Goal: Task Accomplishment & Management: Manage account settings

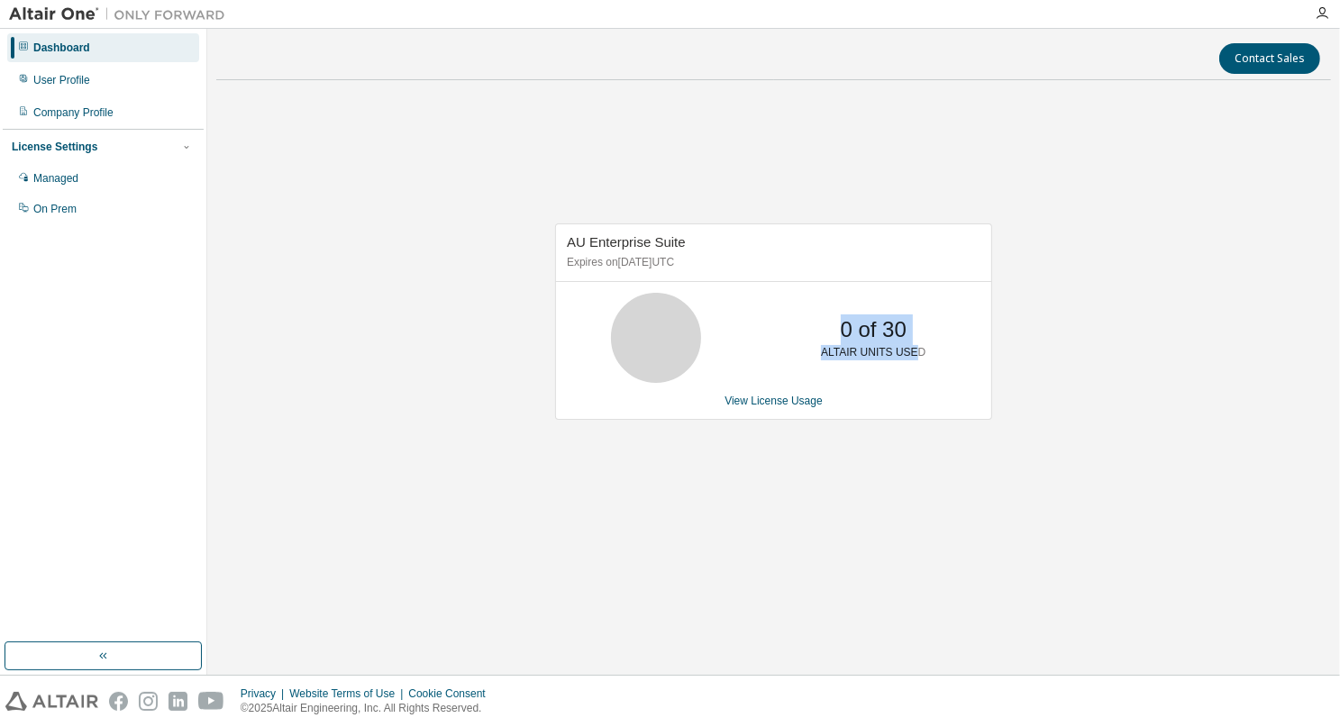
drag, startPoint x: 839, startPoint y: 338, endPoint x: 911, endPoint y: 342, distance: 72.2
click at [911, 342] on div "0 of 30 ALTAIR UNITS USED" at bounding box center [873, 338] width 144 height 90
click at [1000, 314] on div "AU Enterprise Suite Expires on February 1, 2026 UTC 0 of 30 ALTAIR UNITS USED V…" at bounding box center [773, 331] width 1115 height 473
click at [62, 77] on div "User Profile" at bounding box center [61, 80] width 57 height 14
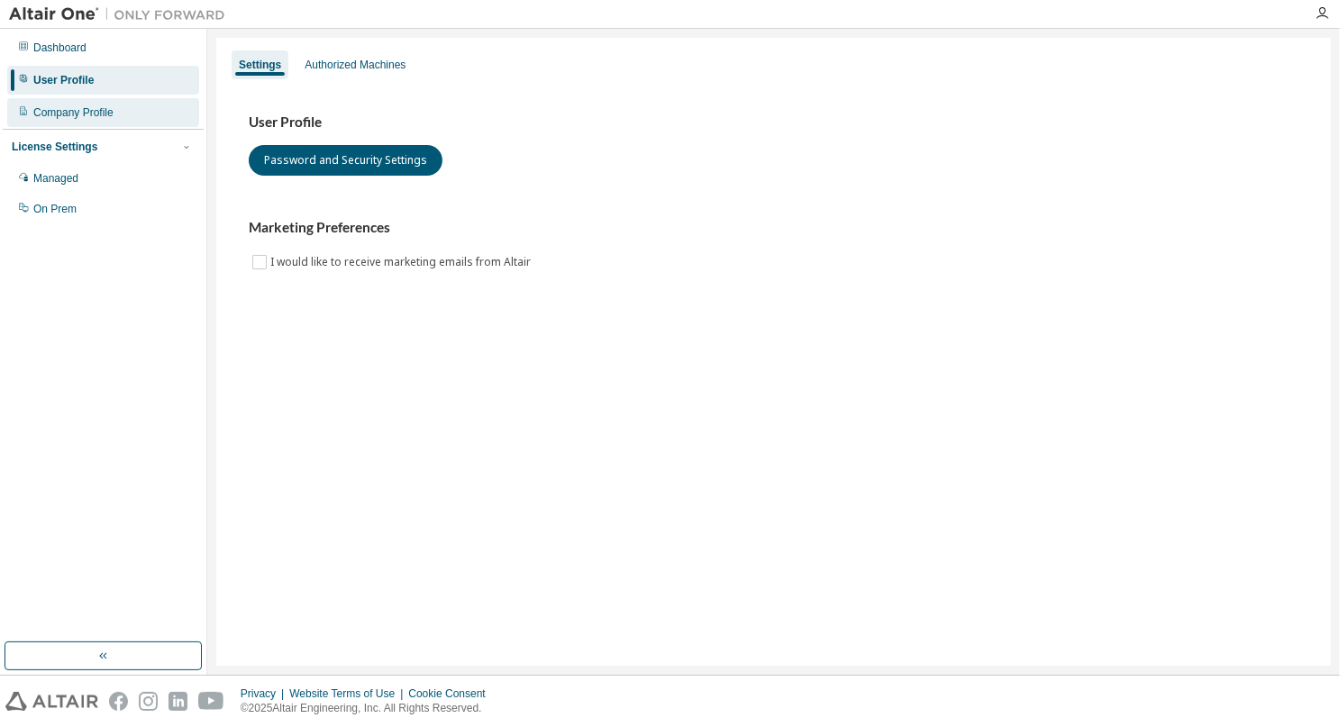
click at [61, 107] on div "Company Profile" at bounding box center [73, 112] width 80 height 14
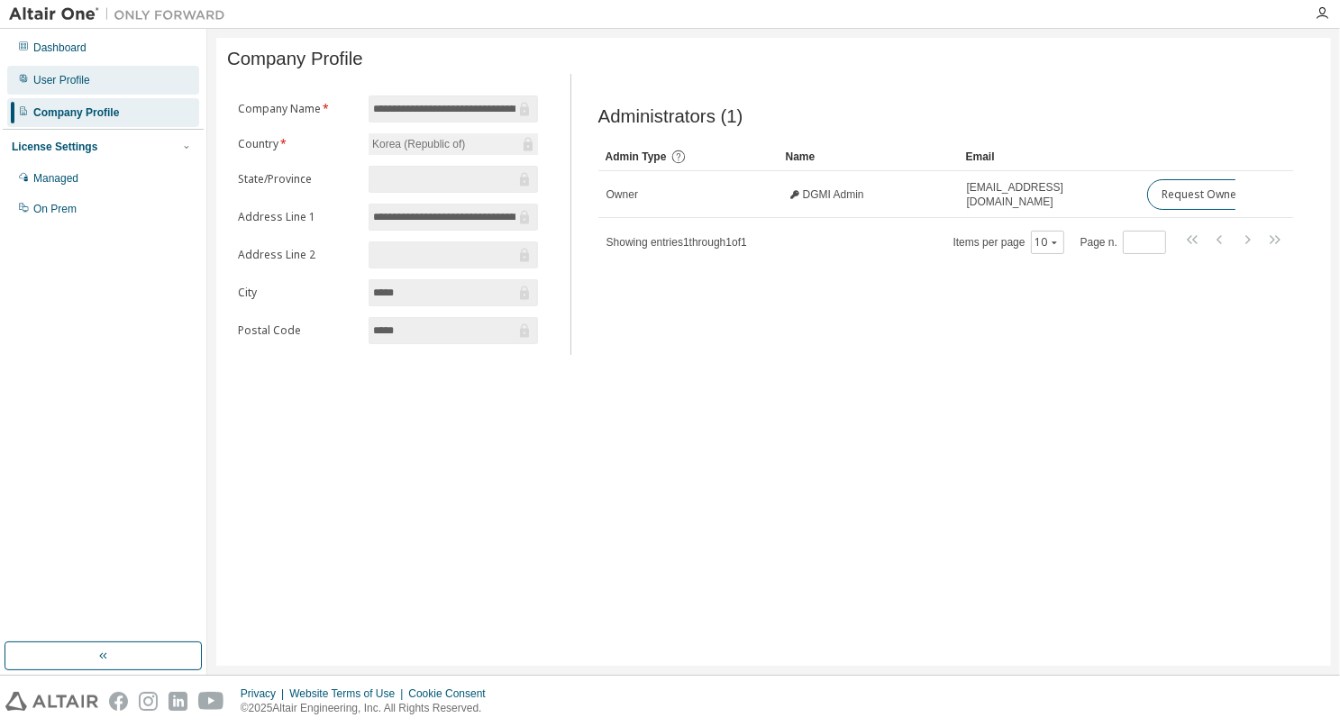
click at [23, 78] on icon at bounding box center [23, 78] width 7 height 7
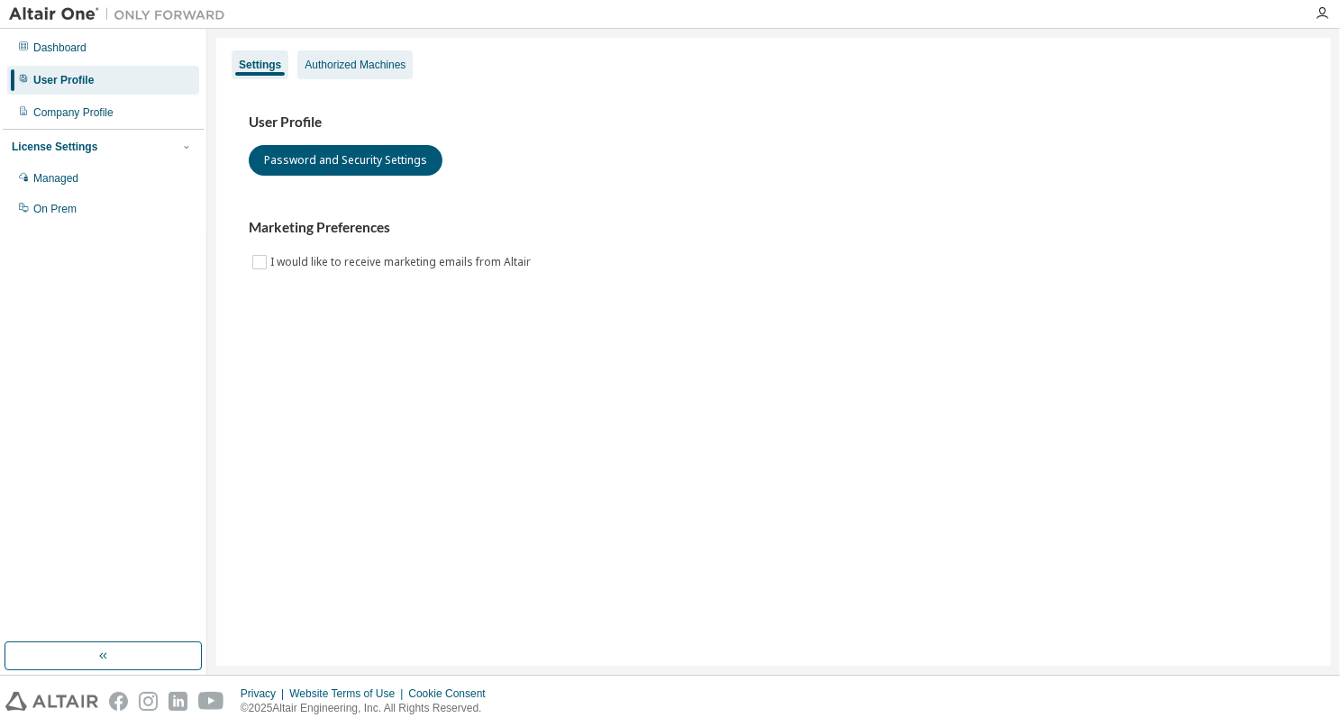
click at [354, 69] on div "Authorized Machines" at bounding box center [355, 65] width 101 height 14
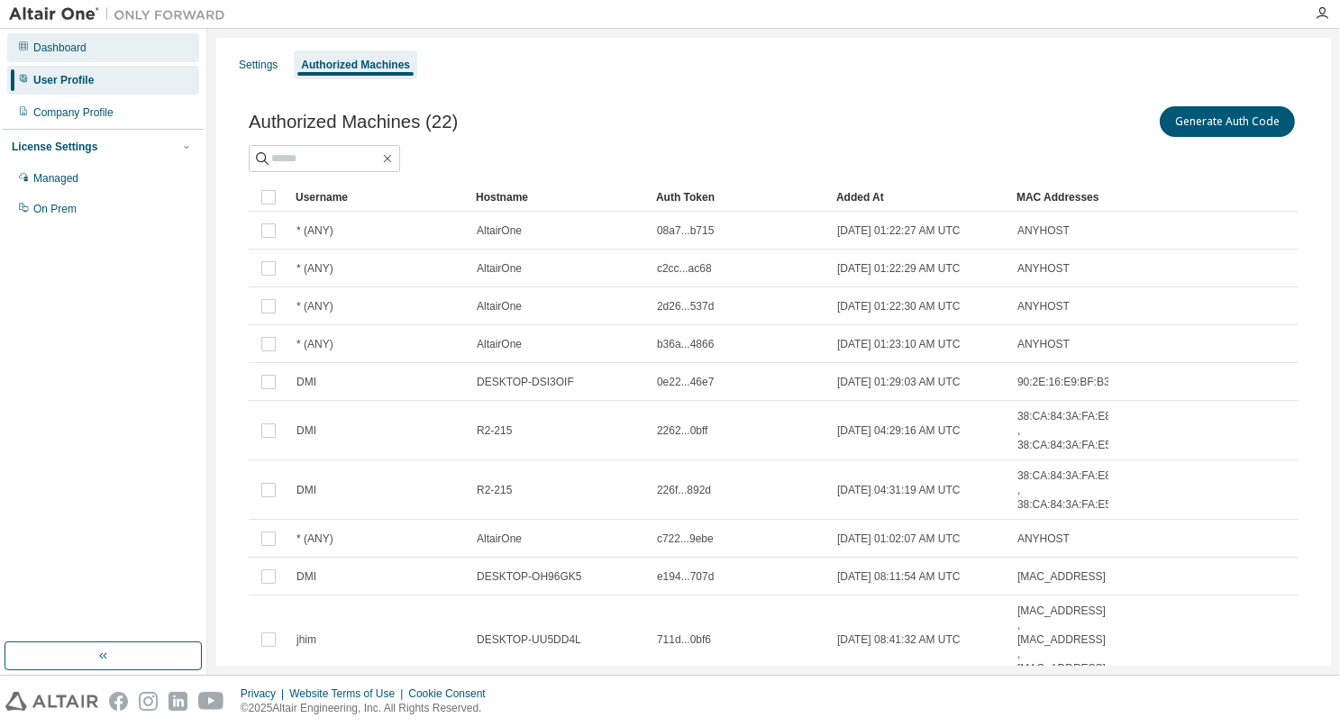
click at [72, 50] on div "Dashboard" at bounding box center [59, 48] width 53 height 14
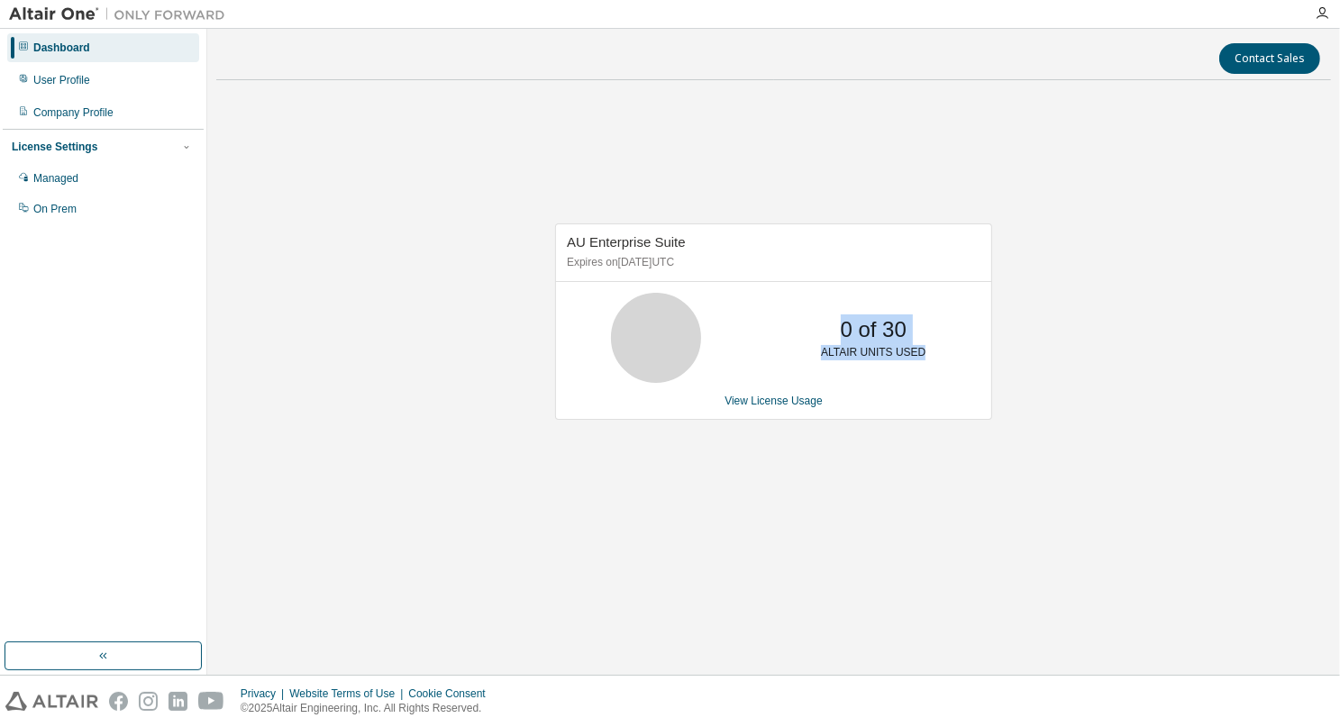
drag, startPoint x: 832, startPoint y: 326, endPoint x: 954, endPoint y: 345, distance: 124.0
click at [954, 345] on div "0 of 30 ALTAIR UNITS USED" at bounding box center [773, 338] width 435 height 90
click at [869, 360] on p "ALTAIR UNITS USED" at bounding box center [873, 352] width 105 height 15
drag, startPoint x: 840, startPoint y: 325, endPoint x: 948, endPoint y: 367, distance: 115.8
click at [948, 367] on div "0 of 30 ALTAIR UNITS USED" at bounding box center [773, 338] width 435 height 90
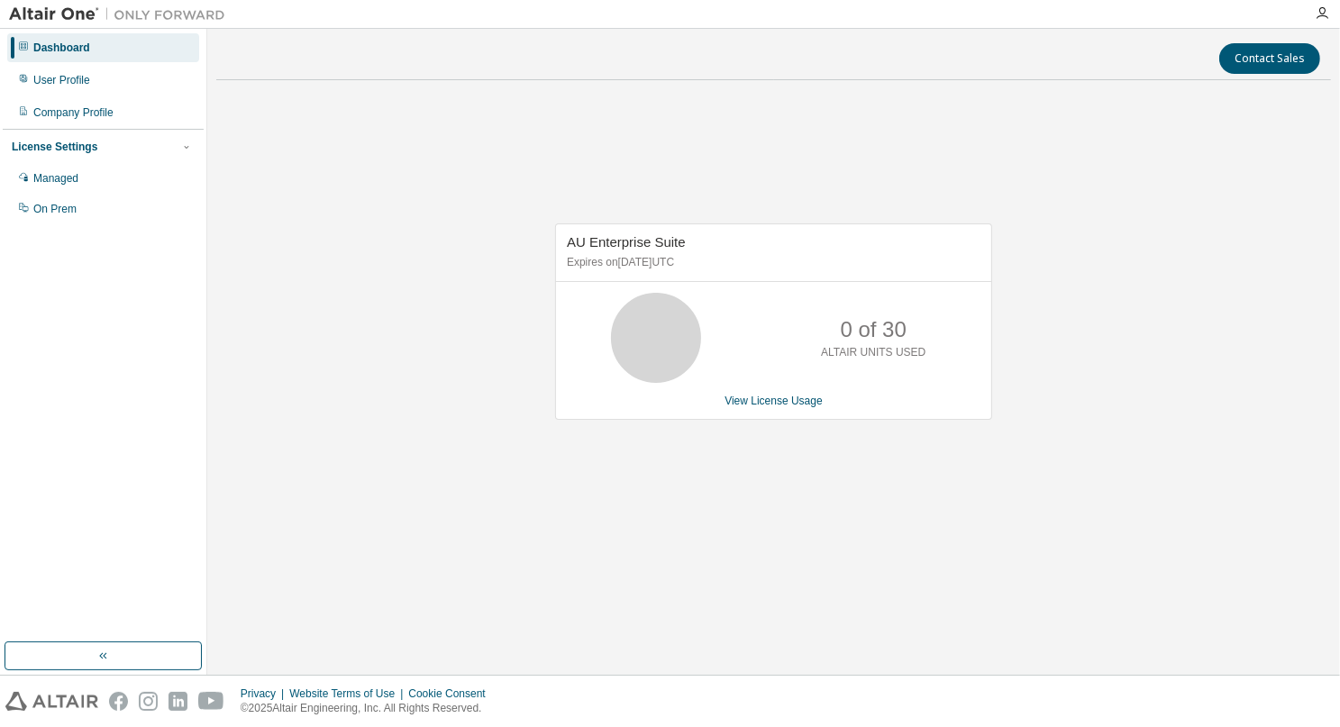
click at [906, 409] on div "AU Enterprise Suite Expires on February 1, 2026 UTC 0 of 30 ALTAIR UNITS USED V…" at bounding box center [773, 321] width 437 height 196
click at [802, 399] on link "View License Usage" at bounding box center [773, 401] width 98 height 13
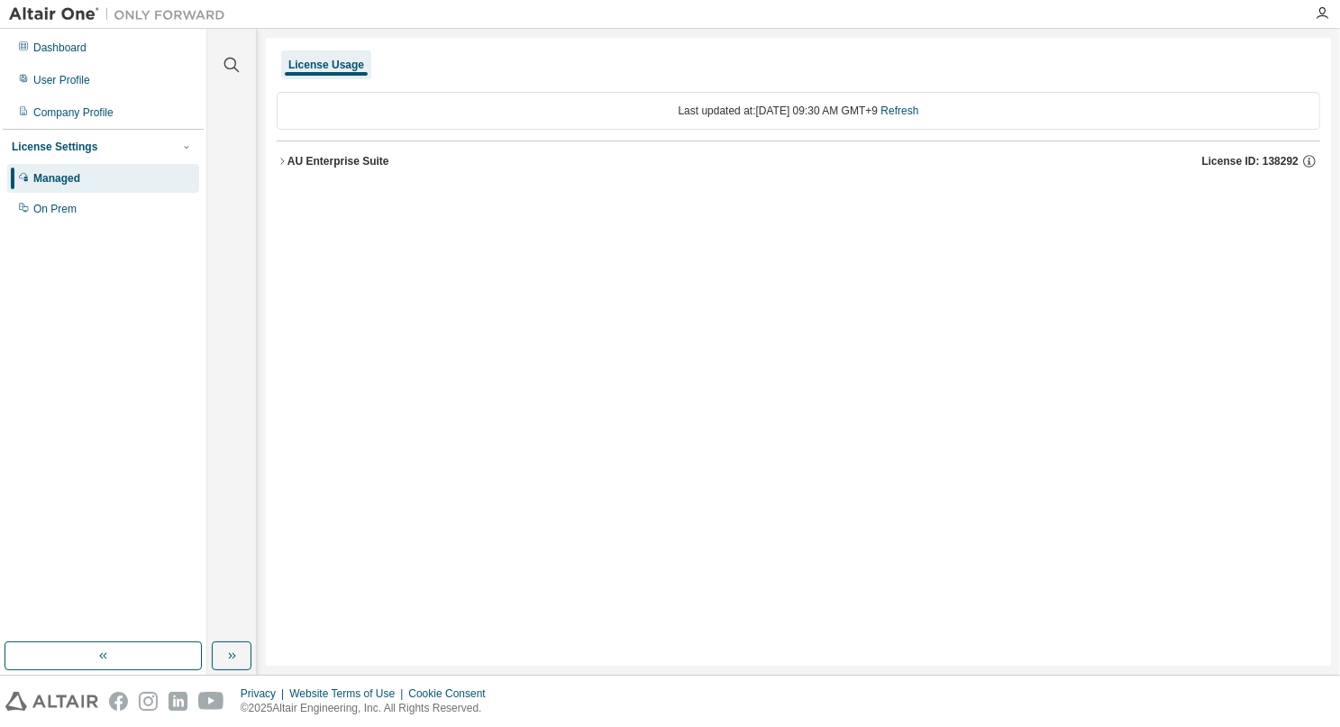
click at [878, 341] on div "License Usage Last updated at: Wed 2025-09-03 09:30 AM GMT+9 Refresh AU Enterpr…" at bounding box center [798, 352] width 1065 height 628
